Goal: Task Accomplishment & Management: Manage account settings

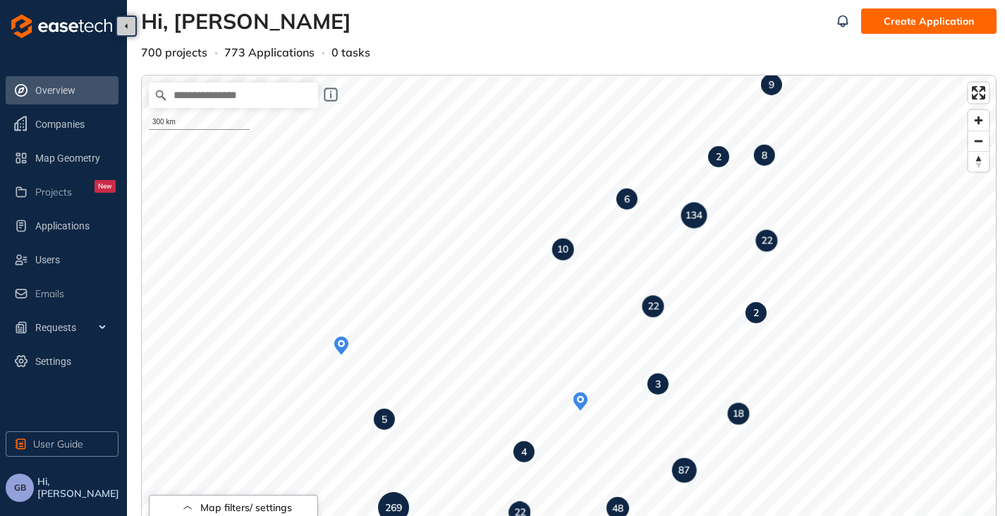
click at [20, 490] on span "GB" at bounding box center [20, 488] width 12 height 10
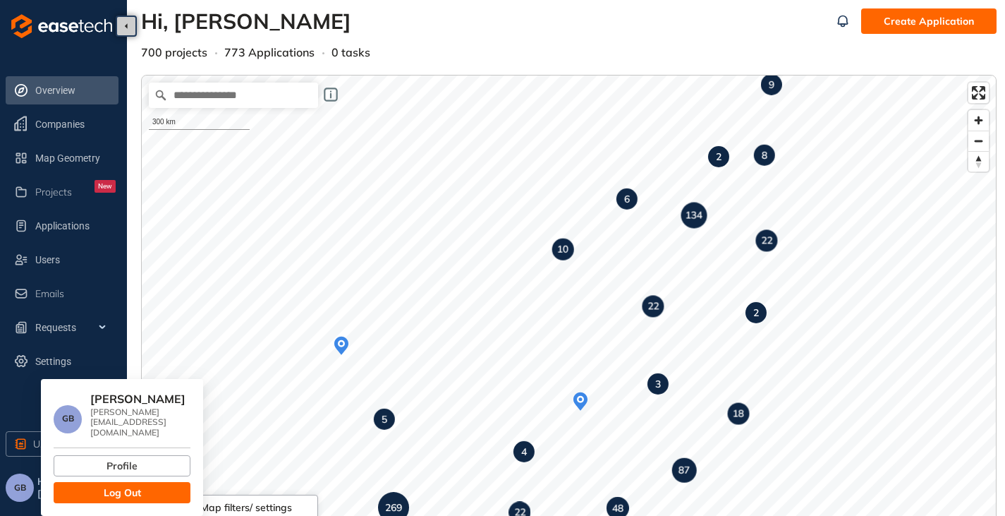
click at [63, 482] on button "Log Out" at bounding box center [122, 492] width 137 height 21
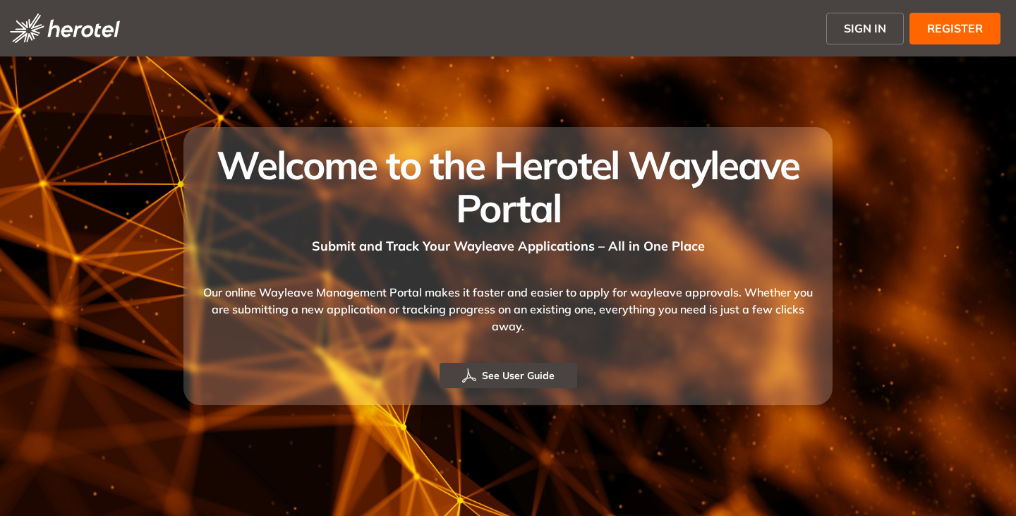
click at [866, 25] on span "SIGN IN" at bounding box center [865, 28] width 42 height 17
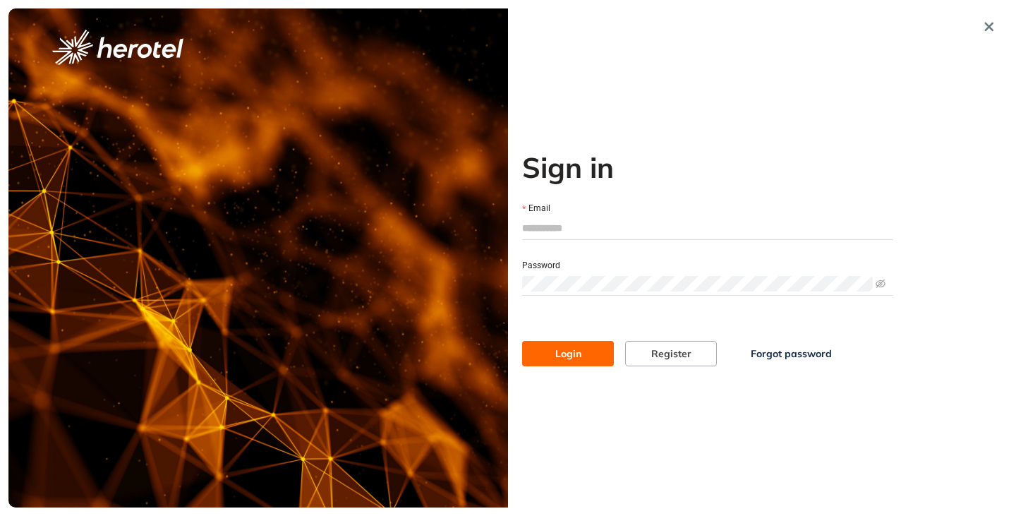
click at [562, 228] on input "Email" at bounding box center [707, 227] width 371 height 21
type input "**********"
click at [522, 341] on button "Login" at bounding box center [568, 353] width 92 height 25
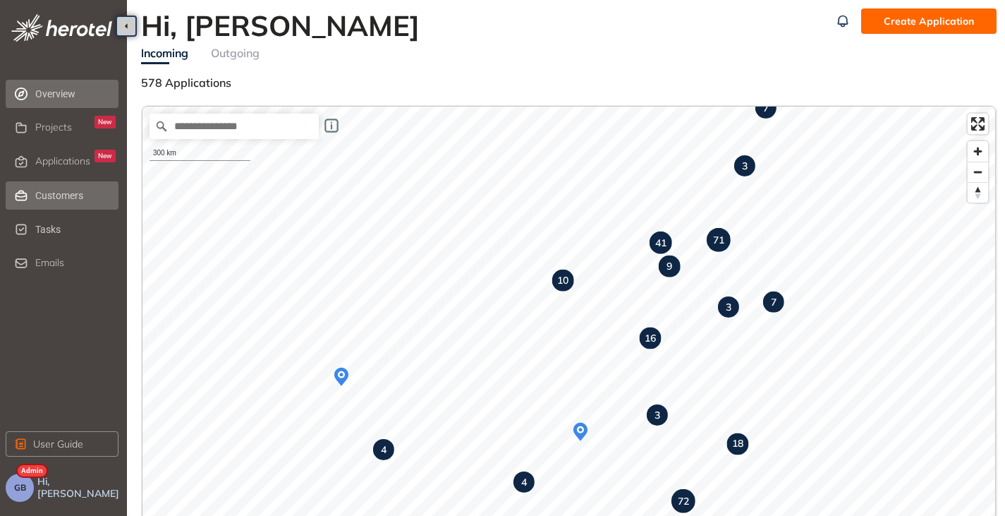
click at [54, 195] on span "Customers" at bounding box center [75, 195] width 80 height 28
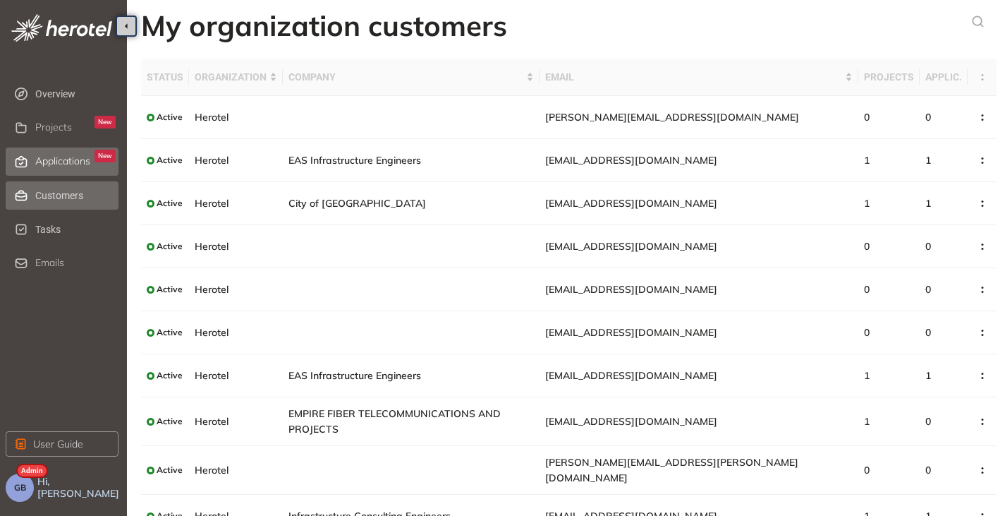
click at [71, 166] on span "Applications" at bounding box center [62, 161] width 55 height 12
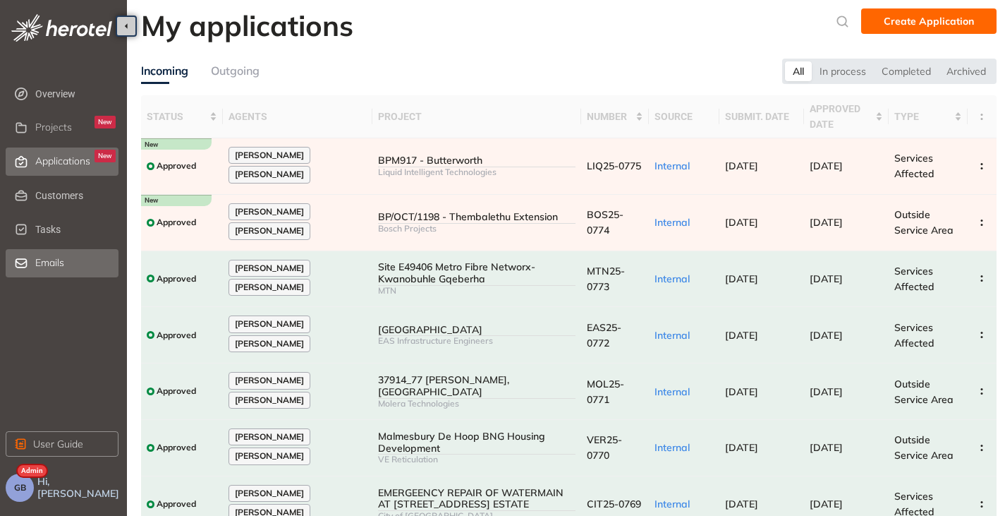
click at [45, 264] on span "Emails" at bounding box center [49, 263] width 29 height 12
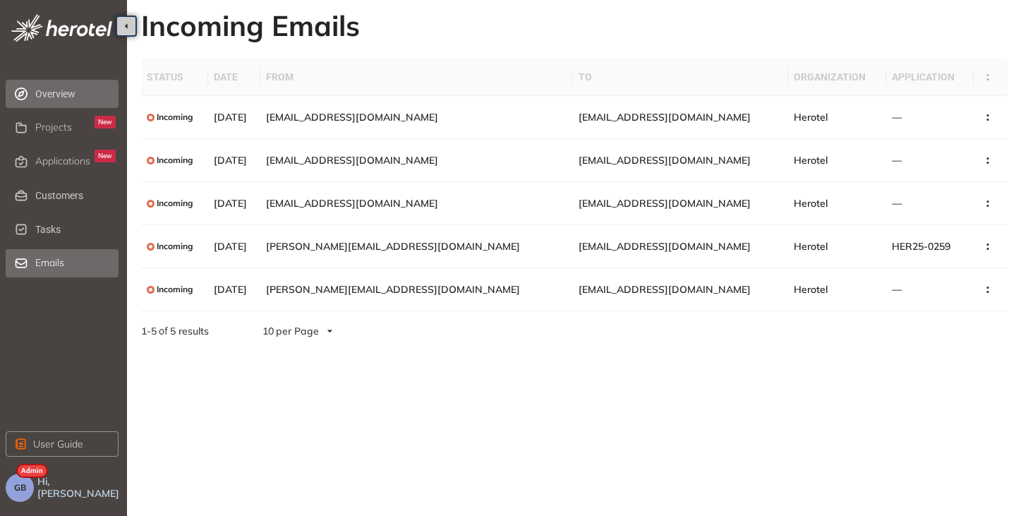
click at [59, 89] on span "Overview" at bounding box center [75, 94] width 80 height 28
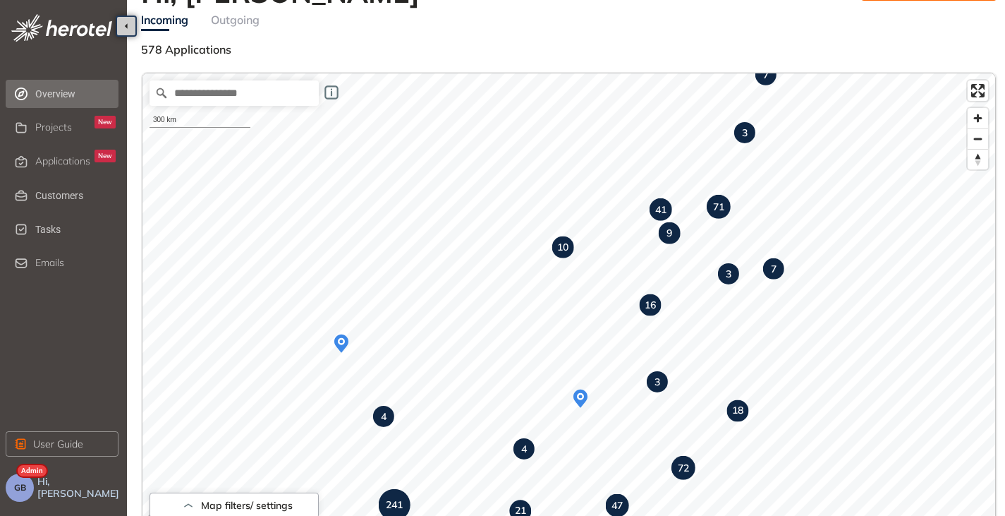
scroll to position [8, 0]
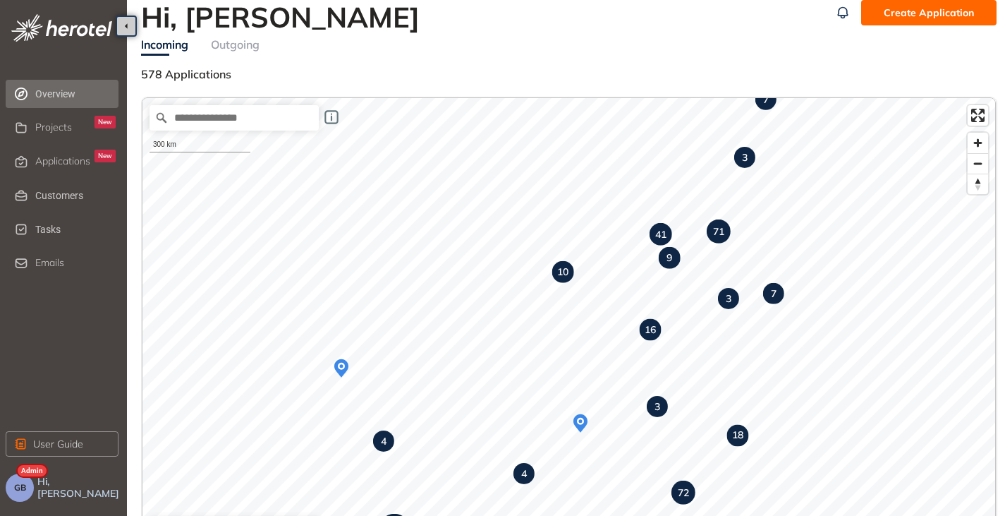
click at [11, 480] on button "GB" at bounding box center [20, 487] width 28 height 28
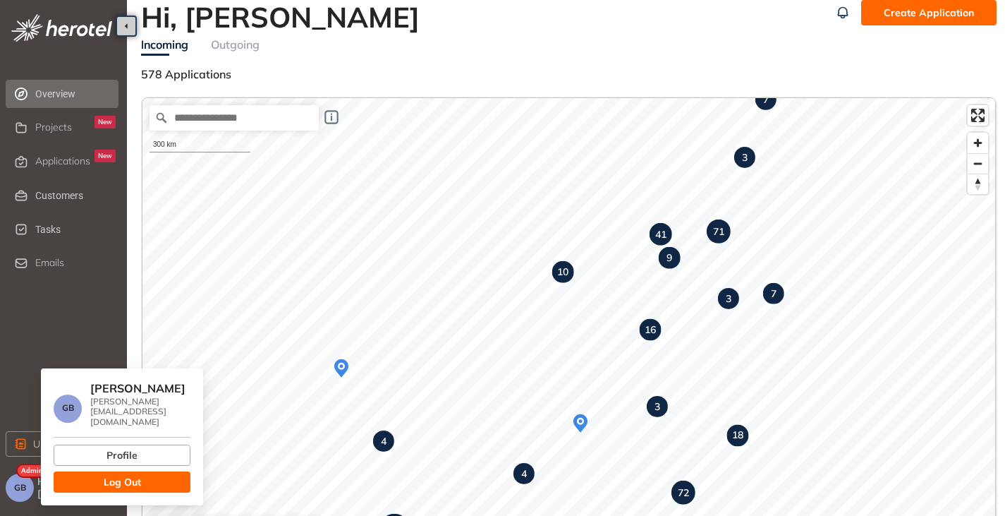
click at [126, 474] on span "Log Out" at bounding box center [122, 482] width 37 height 16
